Goal: Task Accomplishment & Management: Complete application form

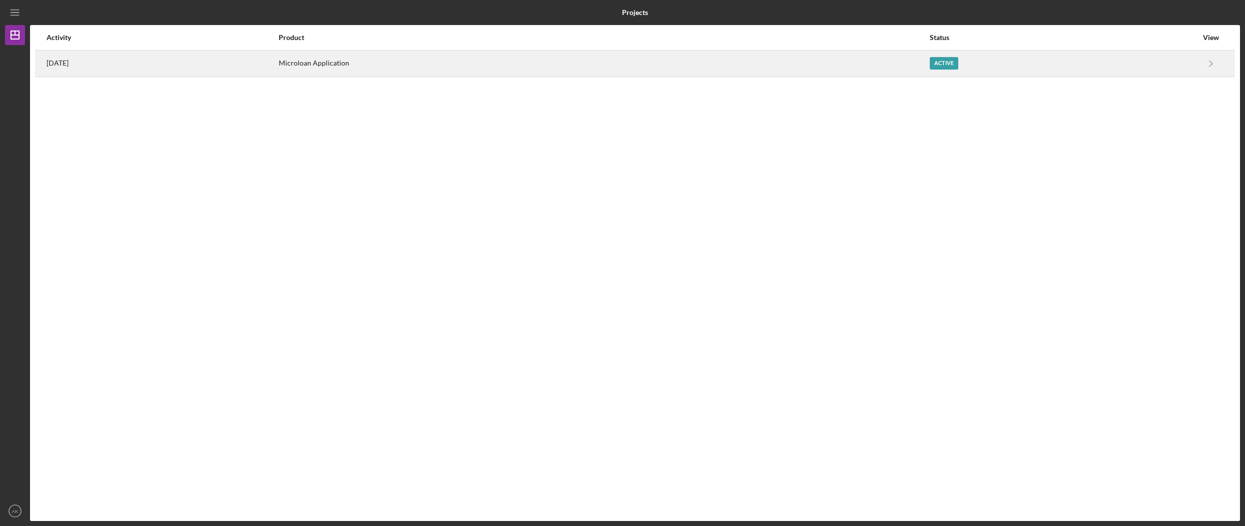
click at [1068, 69] on div "Active" at bounding box center [1063, 63] width 268 height 25
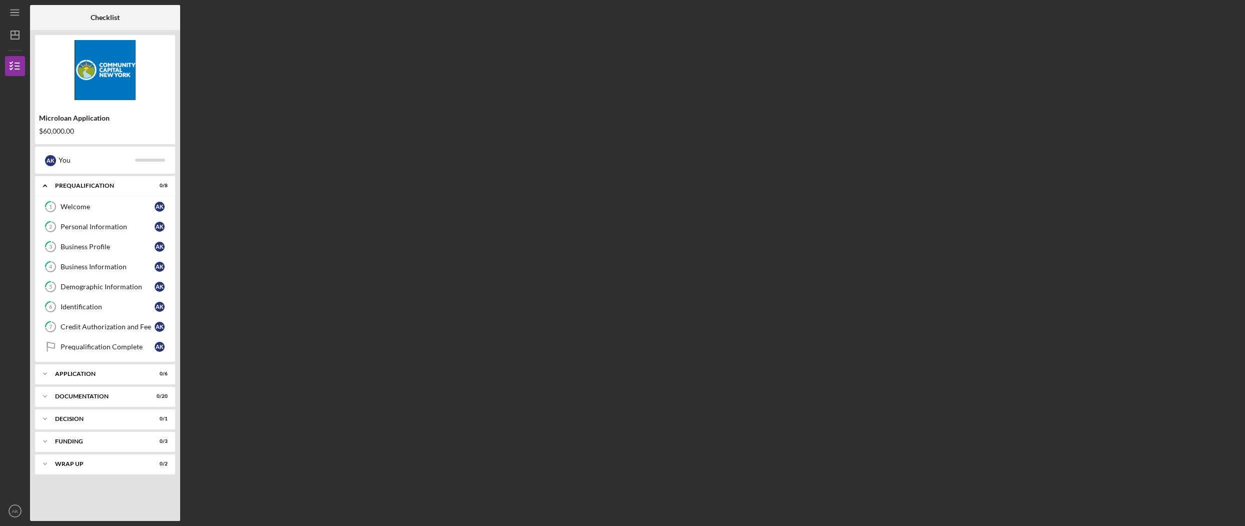
click at [118, 266] on div "Business Information" at bounding box center [108, 267] width 94 height 8
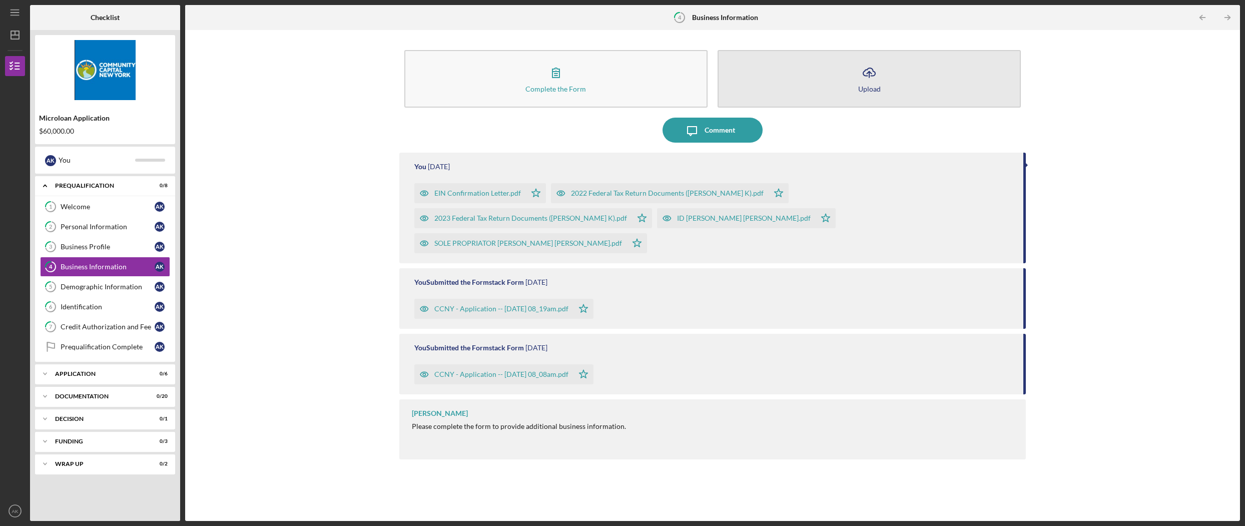
click at [868, 82] on icon "Icon/Upload" at bounding box center [868, 72] width 25 height 25
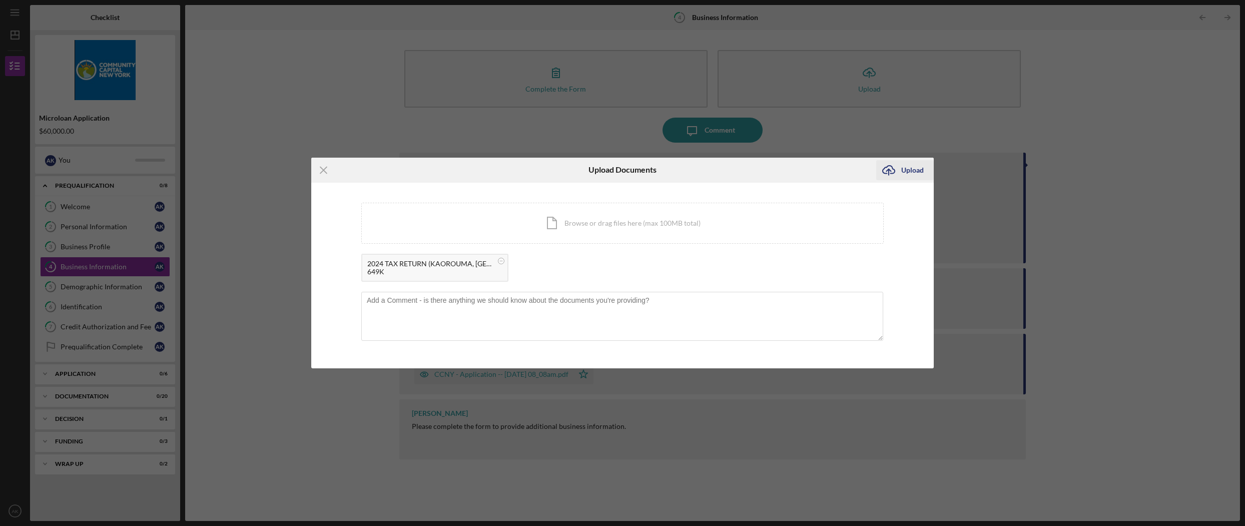
click at [908, 169] on div "Upload" at bounding box center [912, 170] width 23 height 20
